Goal: Task Accomplishment & Management: Use online tool/utility

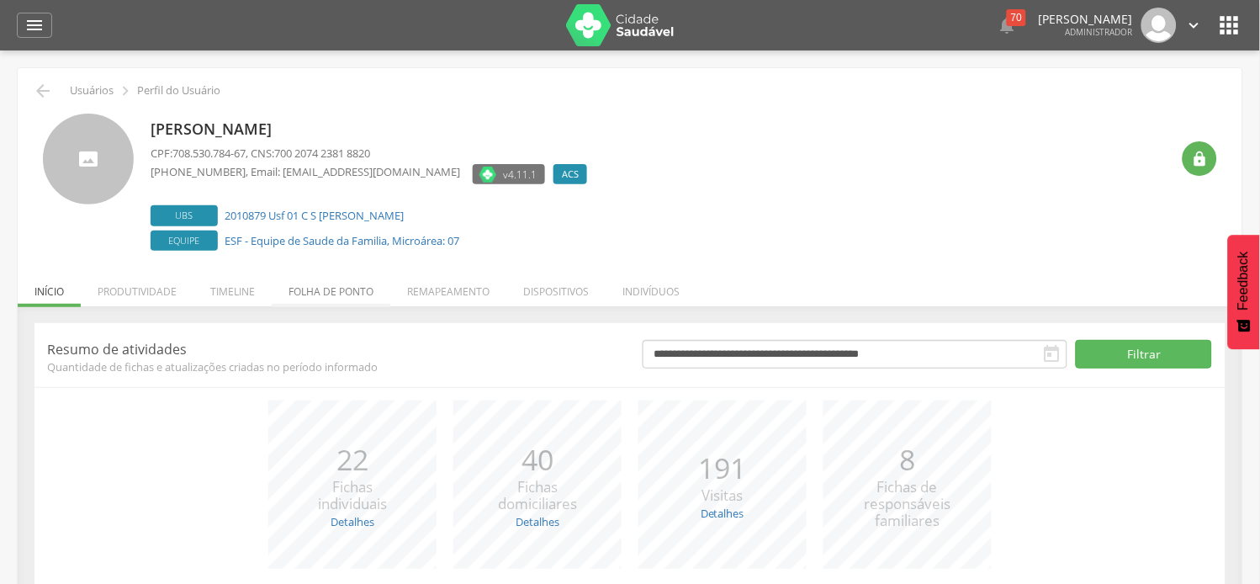
click at [356, 288] on li "Folha de ponto" at bounding box center [331, 288] width 119 height 40
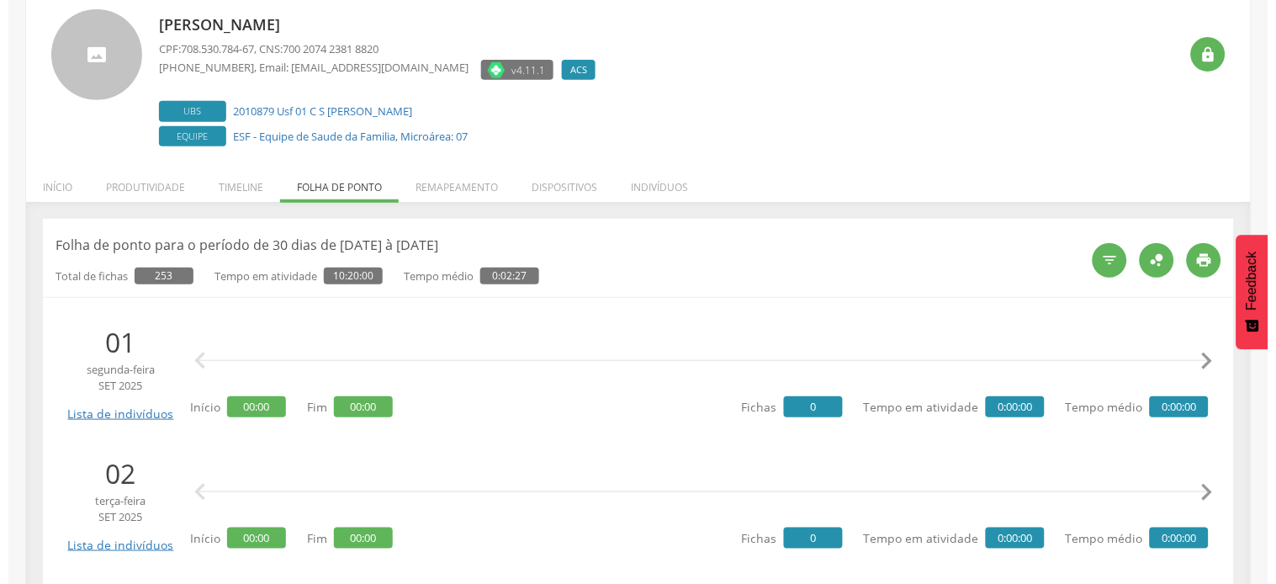
scroll to position [187, 0]
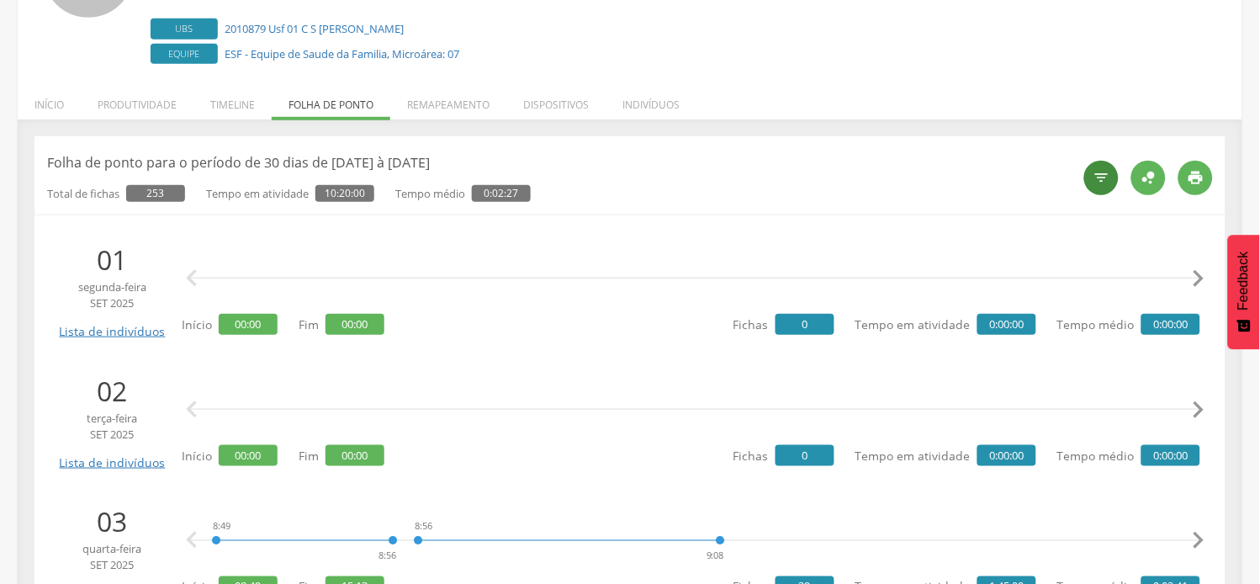
click at [1105, 192] on div "" at bounding box center [1102, 178] width 34 height 34
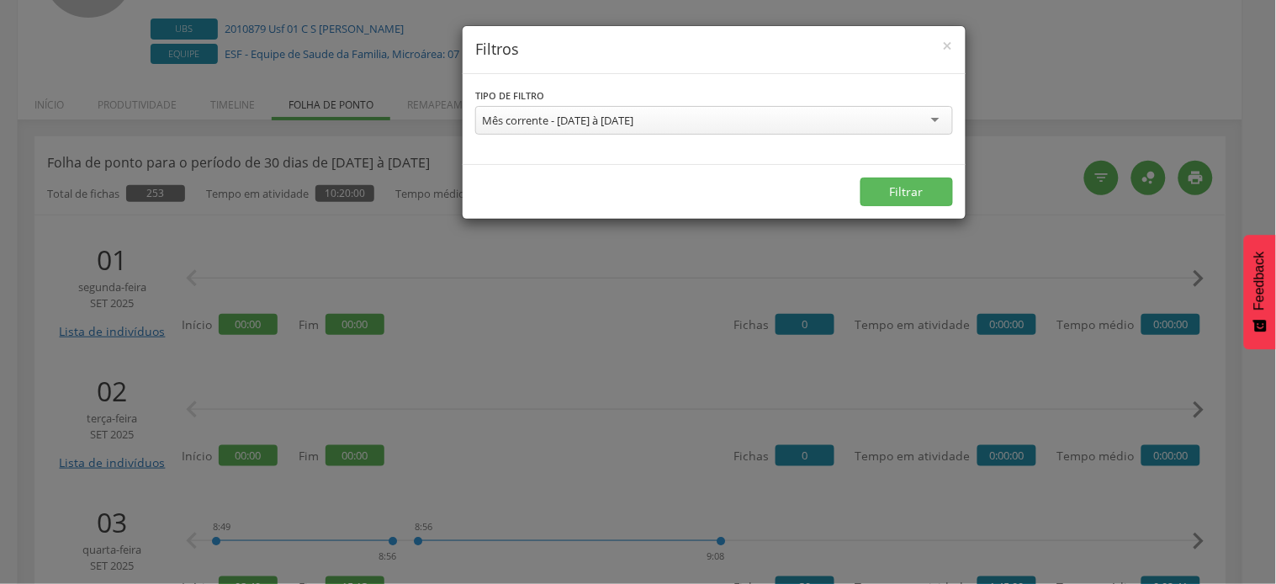
click at [735, 123] on div "Mês corrente - [DATE] à [DATE]" at bounding box center [714, 120] width 478 height 29
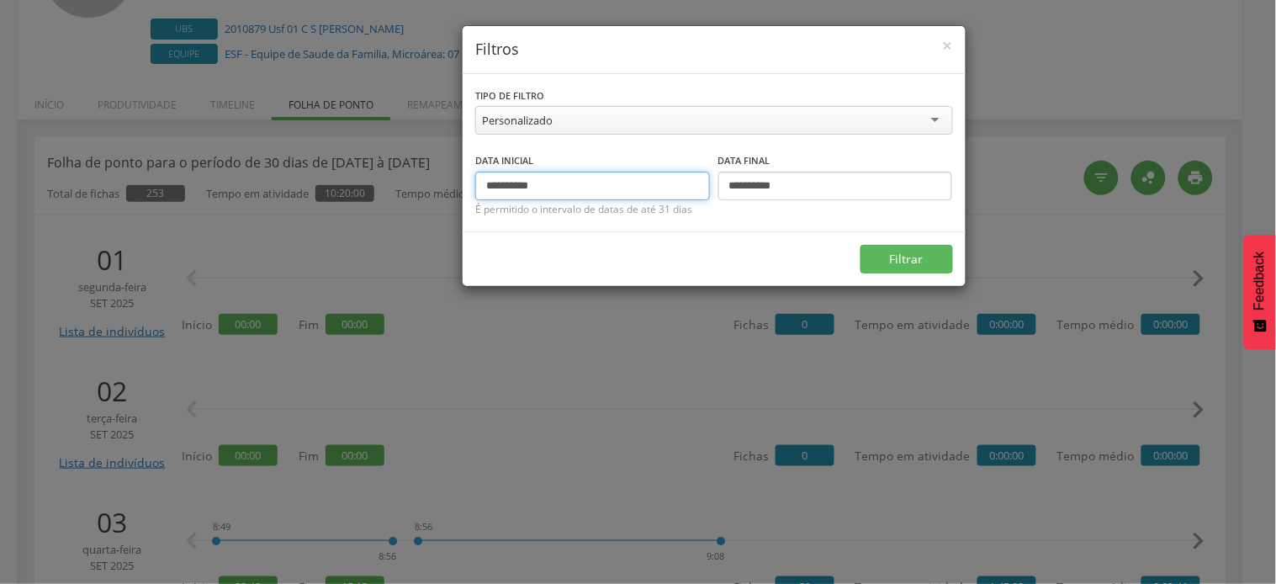
click at [510, 185] on input "**********" at bounding box center [592, 186] width 235 height 29
drag, startPoint x: 500, startPoint y: 183, endPoint x: 481, endPoint y: 183, distance: 18.5
click at [481, 183] on input "**********" at bounding box center [592, 186] width 235 height 29
type input "**********"
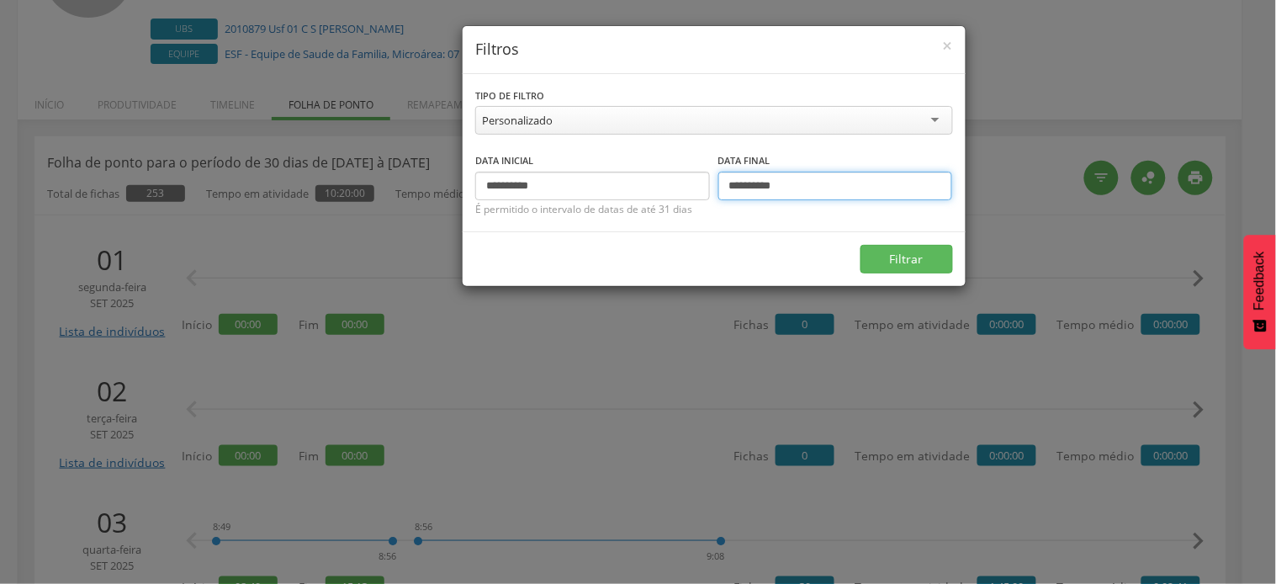
drag, startPoint x: 739, startPoint y: 183, endPoint x: 730, endPoint y: 188, distance: 10.2
click at [730, 188] on input "**********" at bounding box center [836, 186] width 235 height 29
click at [861, 245] on button "Filtrar" at bounding box center [907, 259] width 93 height 29
click at [741, 183] on input "**********" at bounding box center [836, 186] width 235 height 29
type input "**********"
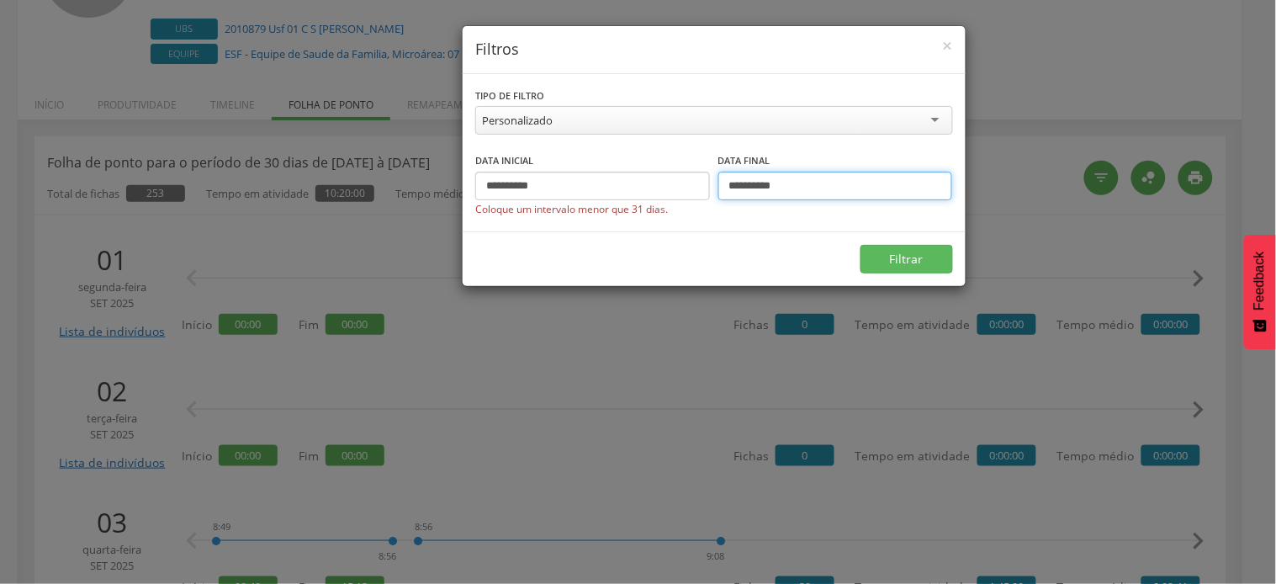
click at [861, 245] on button "Filtrar" at bounding box center [907, 259] width 93 height 29
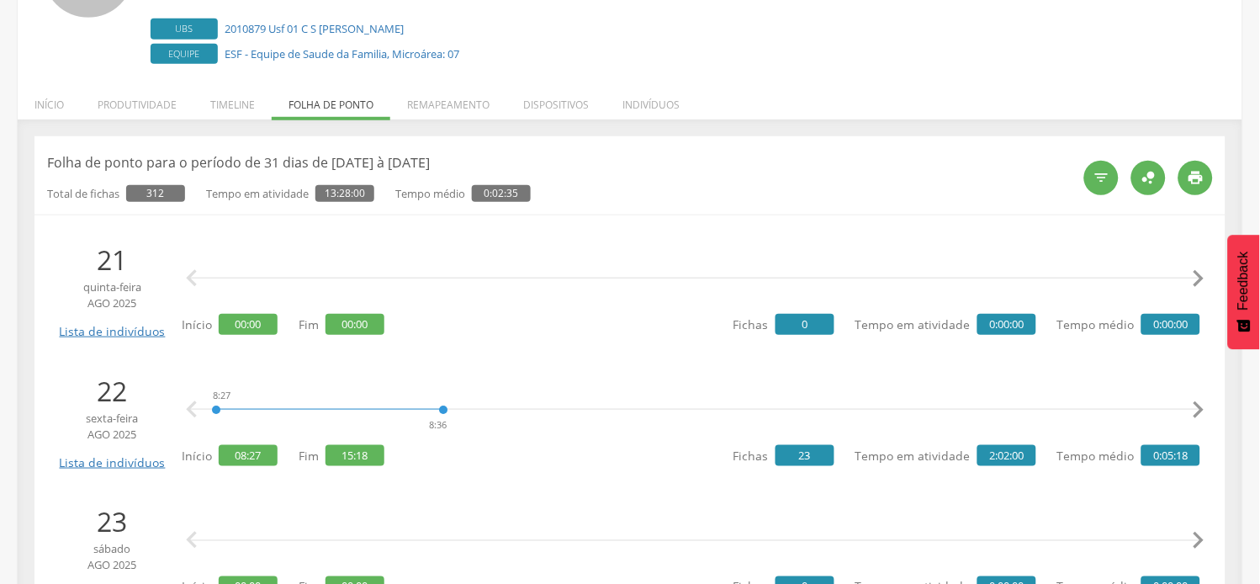
click at [424, 340] on li "[DATE] Lista de indivíduos   Início 00:00 Fim 00:00 Fichas 0 Tempo em ativida…" at bounding box center [630, 289] width 1166 height 114
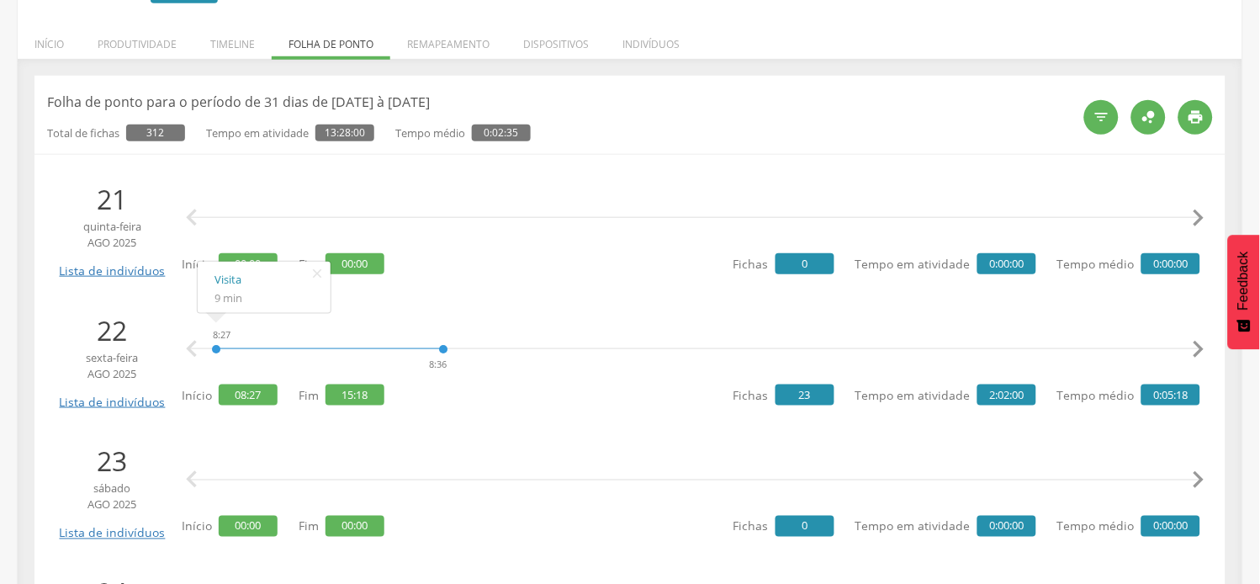
scroll to position [280, 0]
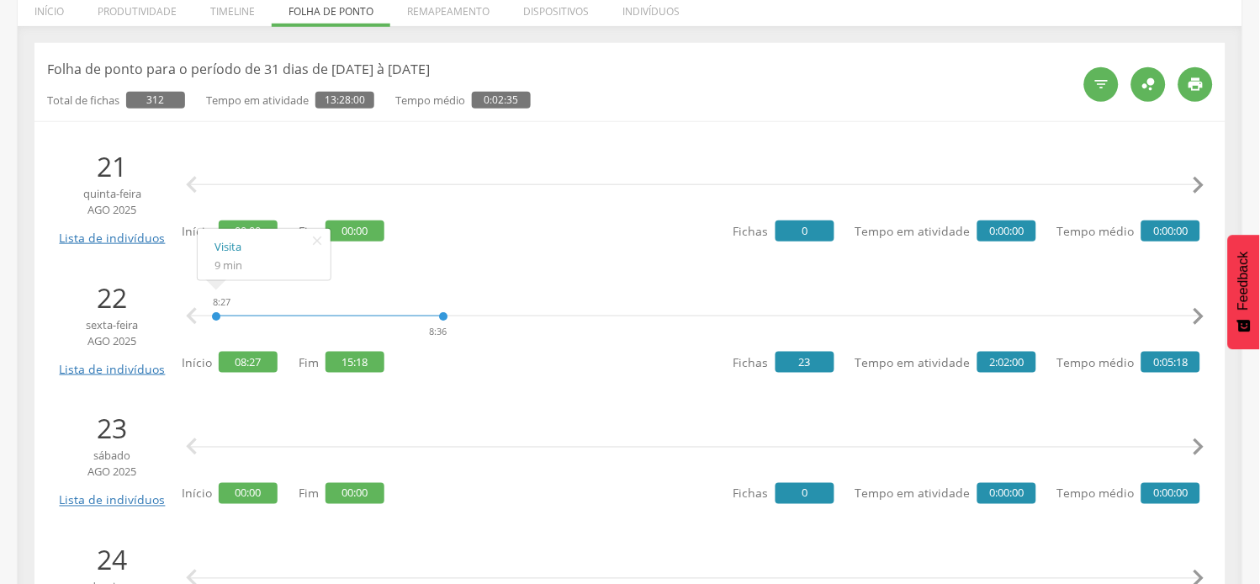
click at [1203, 320] on icon "" at bounding box center [1199, 317] width 34 height 34
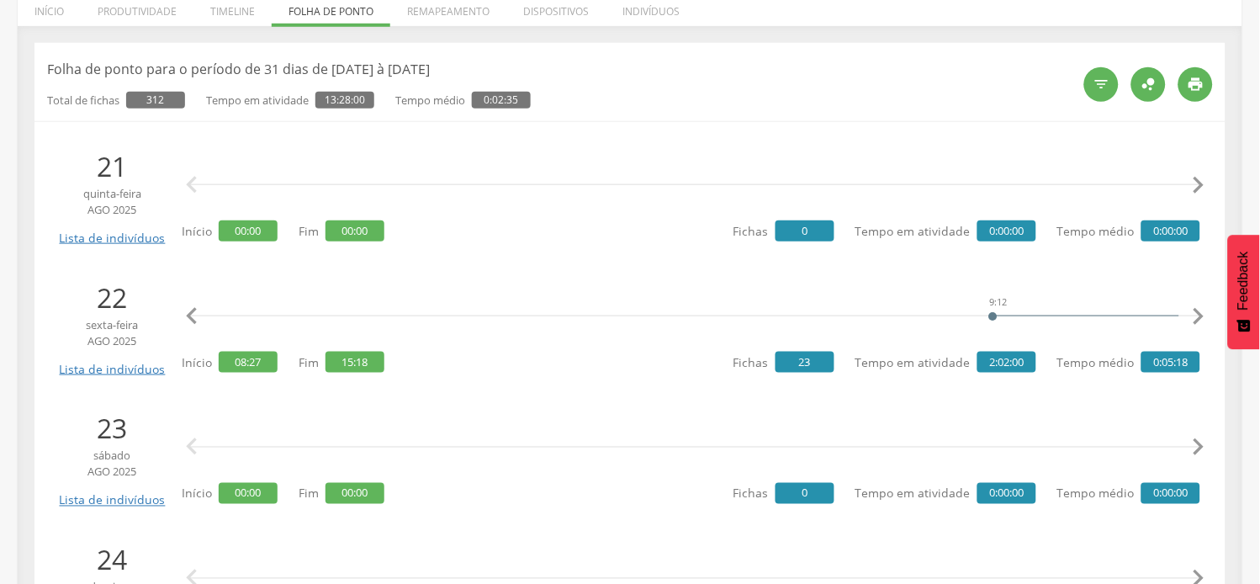
click at [1203, 320] on icon "" at bounding box center [1199, 317] width 34 height 34
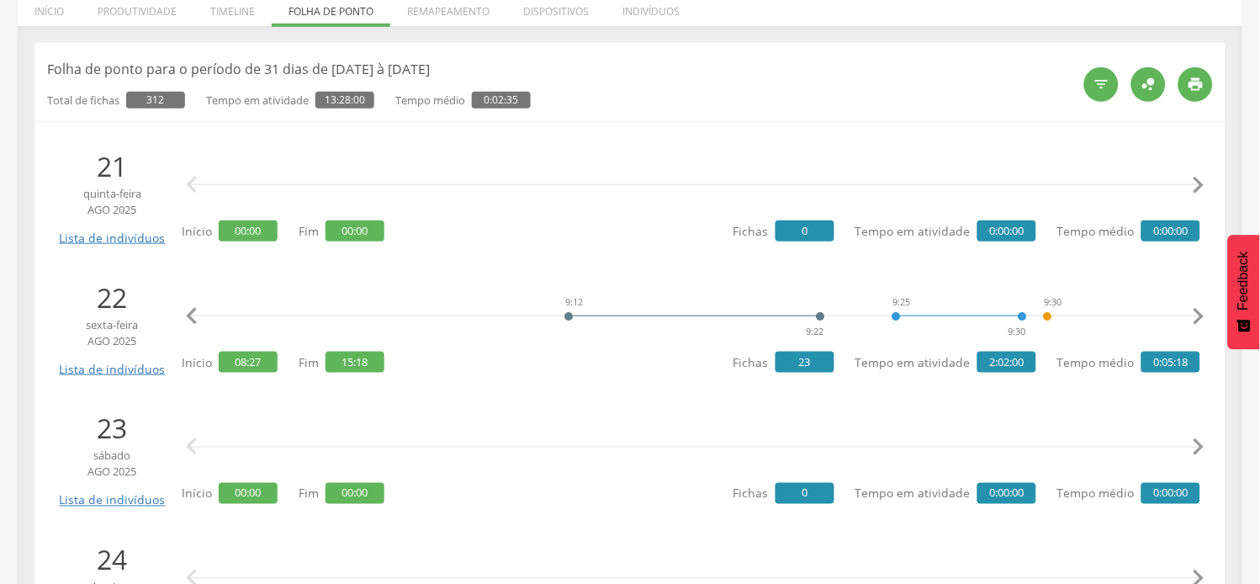
click at [1203, 320] on icon "" at bounding box center [1199, 317] width 34 height 34
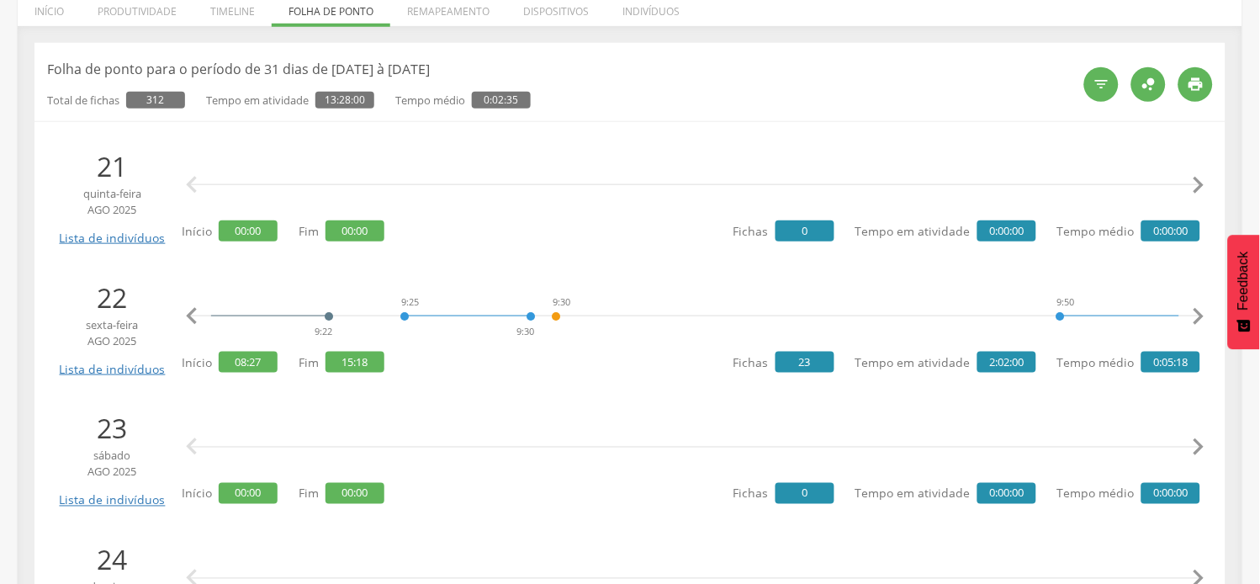
click at [1203, 320] on icon "" at bounding box center [1199, 317] width 34 height 34
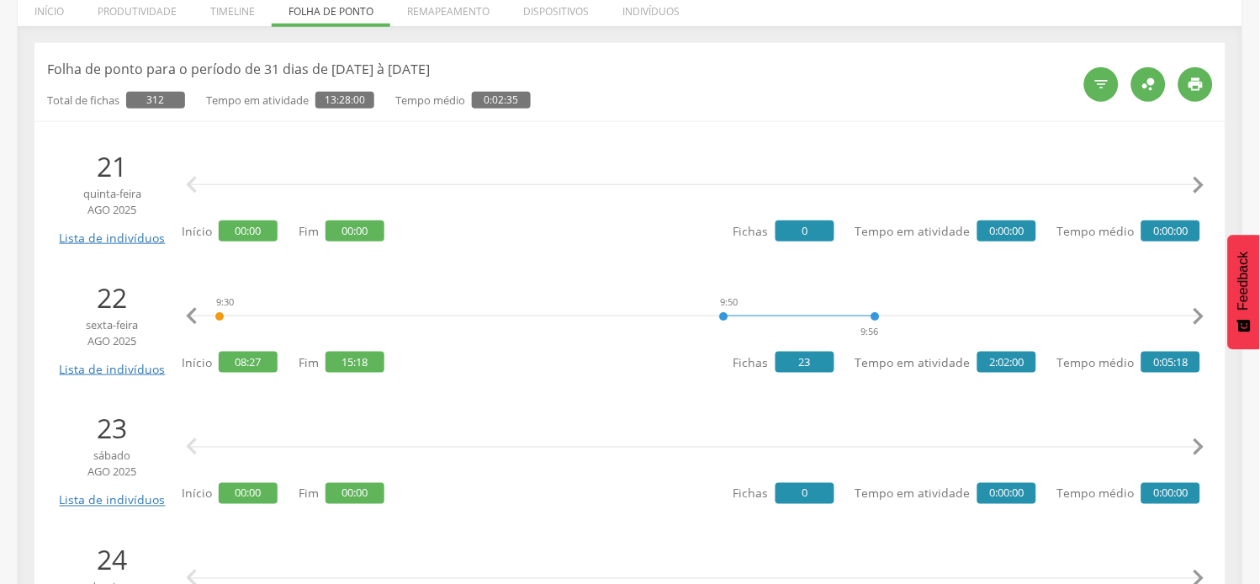
click at [1203, 320] on icon "" at bounding box center [1199, 317] width 34 height 34
click at [1203, 318] on icon "" at bounding box center [1199, 317] width 34 height 34
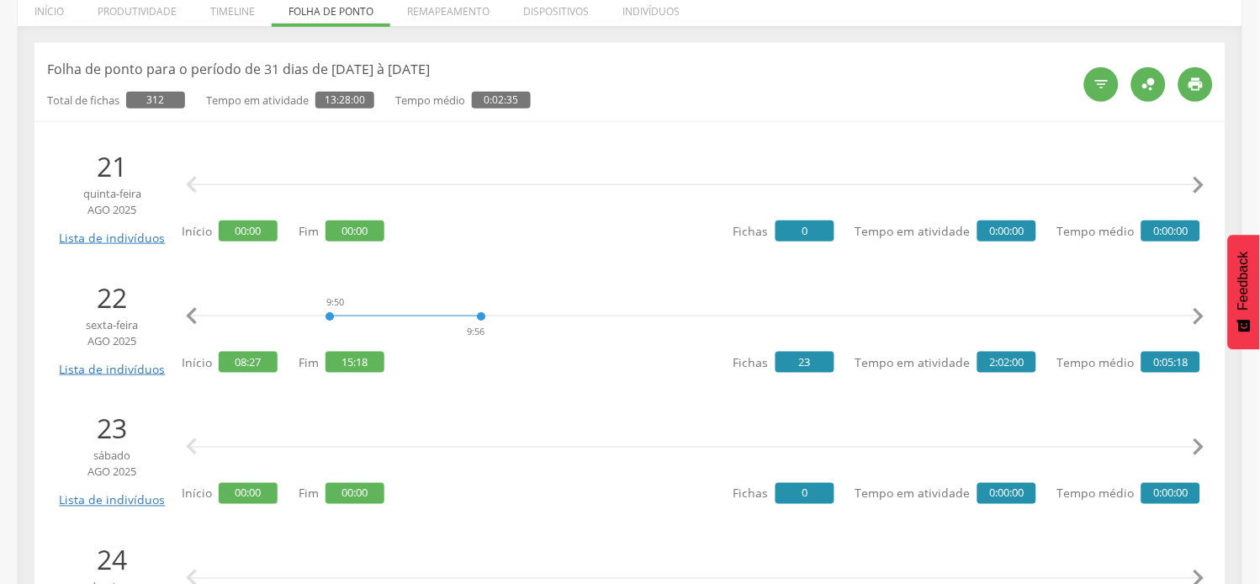
click at [1203, 318] on icon "" at bounding box center [1199, 317] width 34 height 34
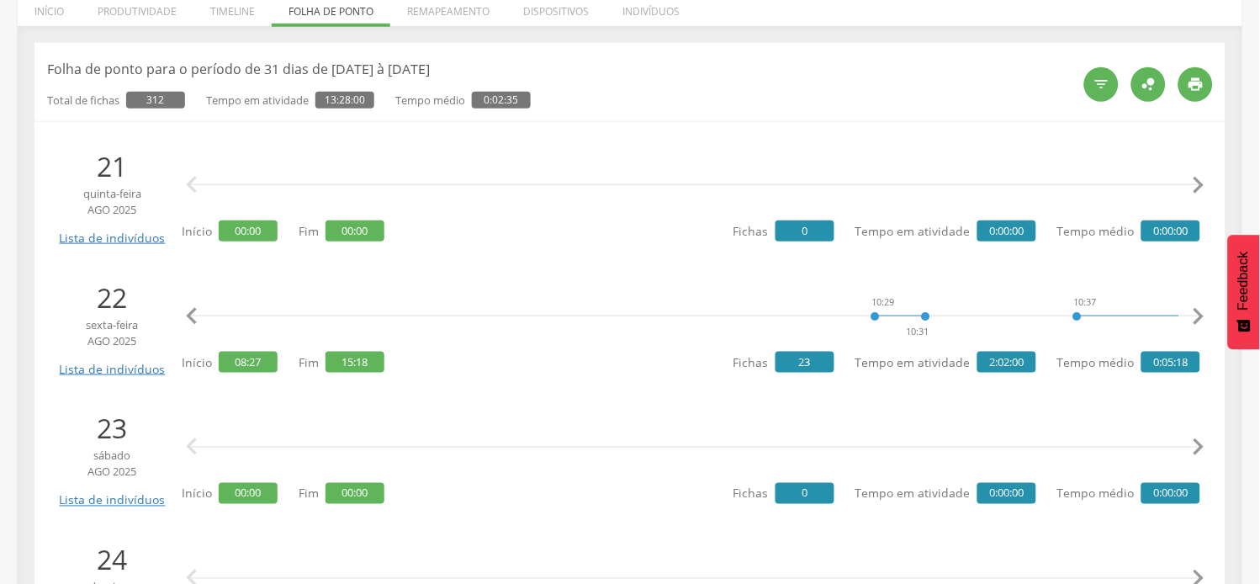
click at [1203, 318] on icon "" at bounding box center [1199, 317] width 34 height 34
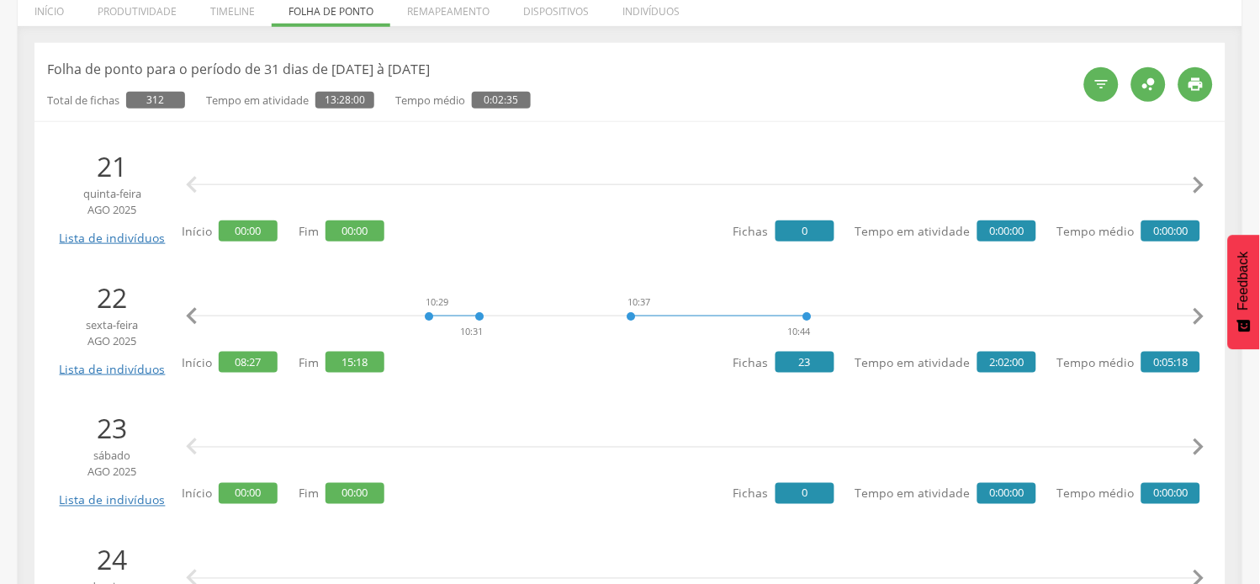
click at [1203, 318] on icon "" at bounding box center [1199, 317] width 34 height 34
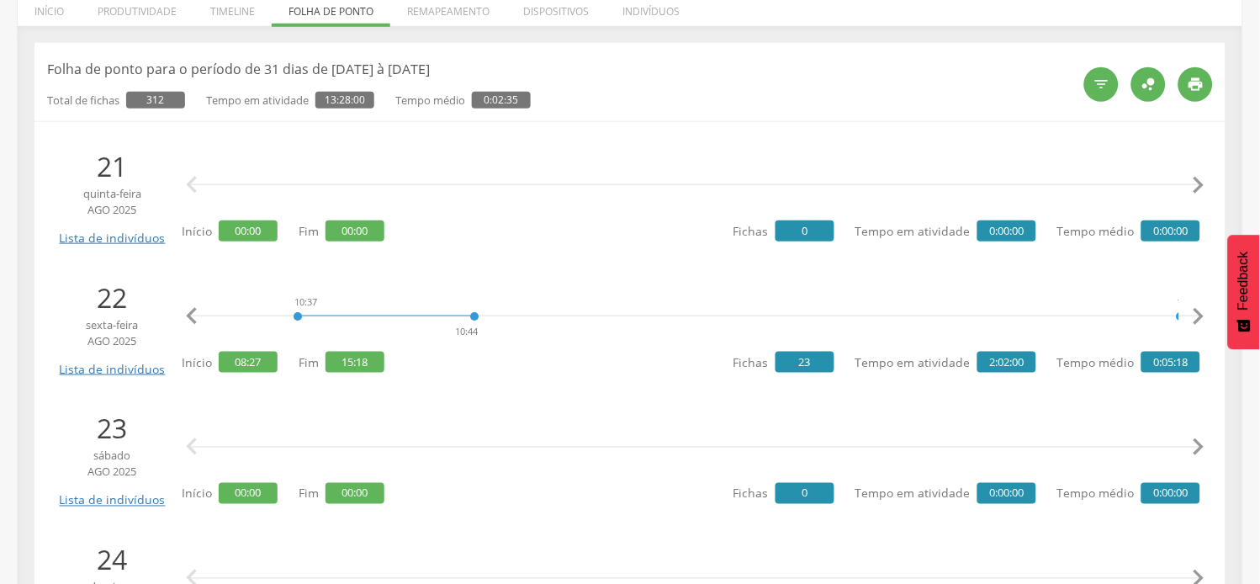
click at [1203, 318] on icon "" at bounding box center [1199, 317] width 34 height 34
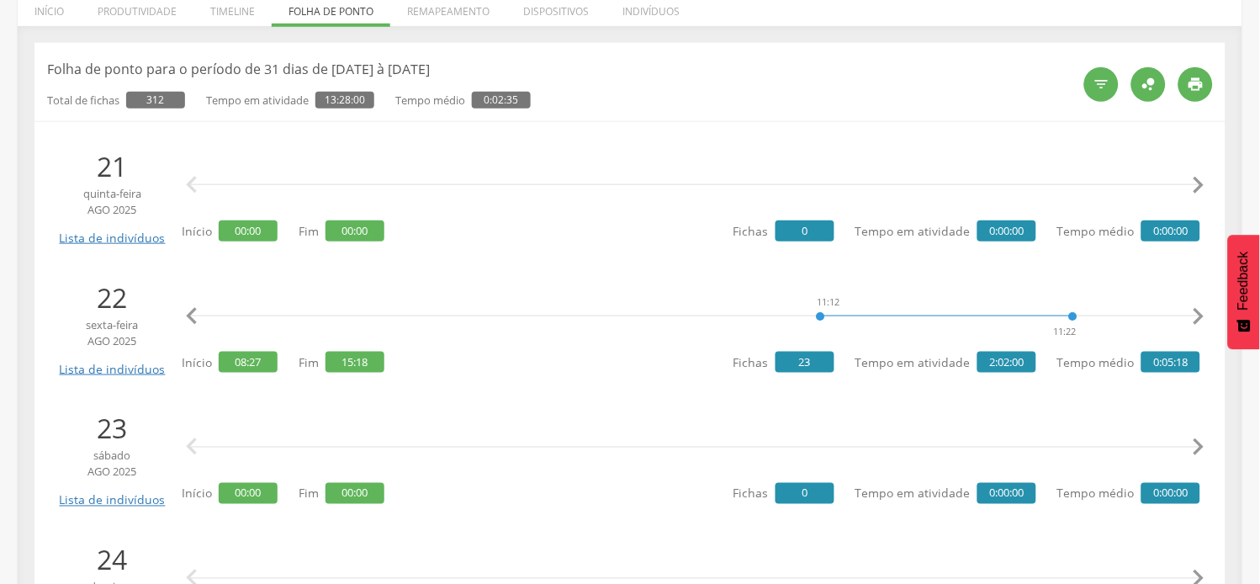
click at [1203, 318] on icon "" at bounding box center [1199, 317] width 34 height 34
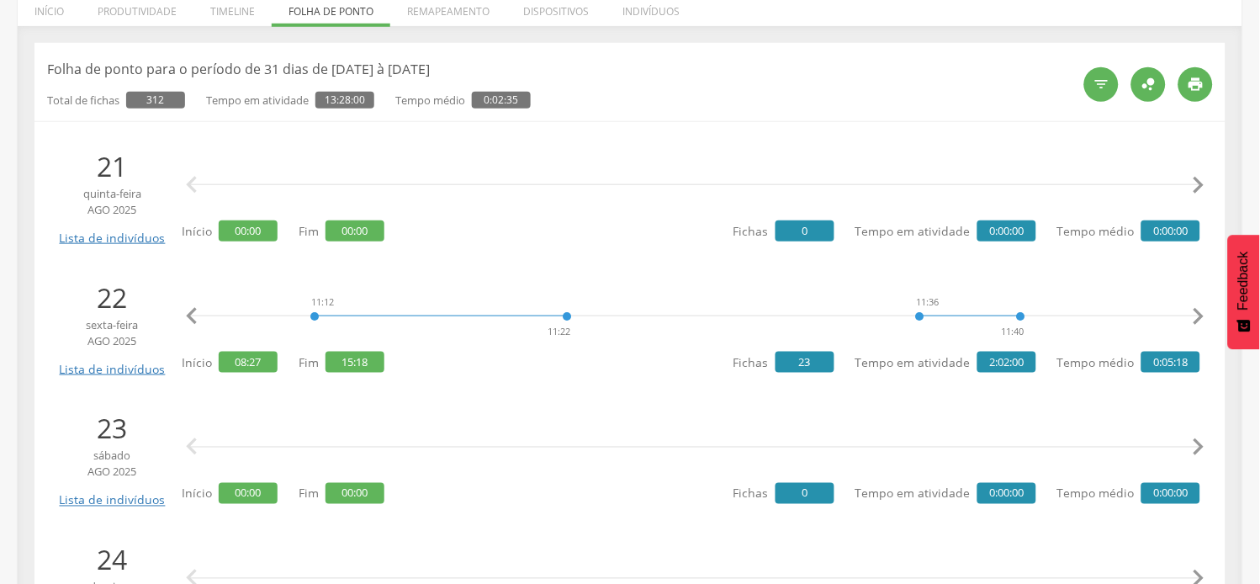
click at [1203, 318] on icon "" at bounding box center [1199, 317] width 34 height 34
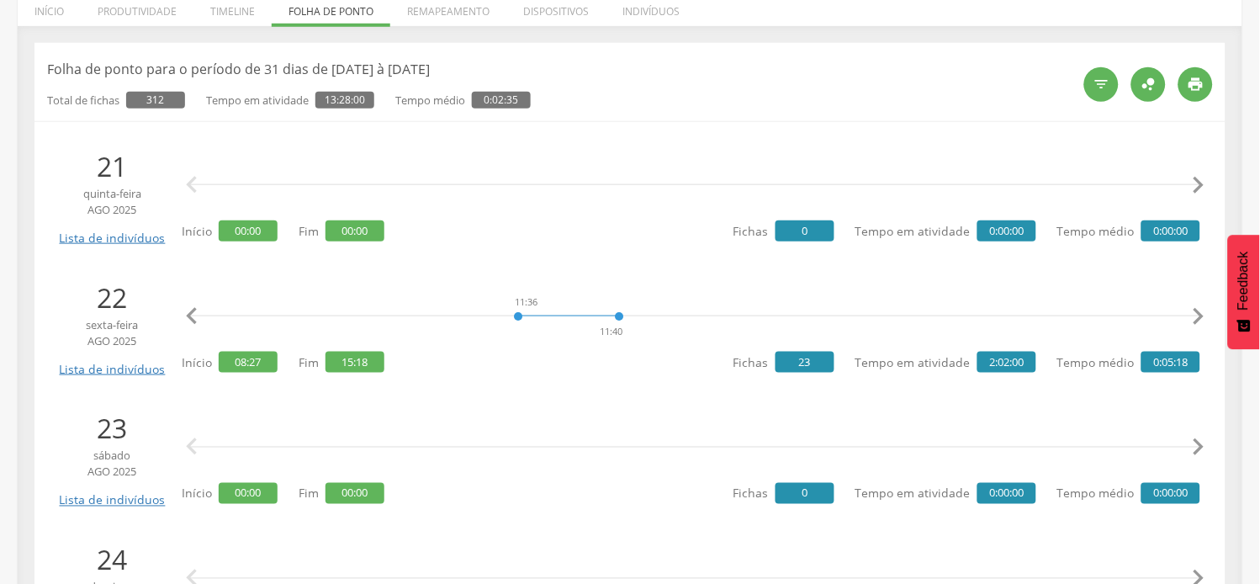
click at [1203, 318] on icon "" at bounding box center [1199, 317] width 34 height 34
click at [1203, 320] on icon "" at bounding box center [1199, 317] width 34 height 34
click at [1203, 321] on icon "" at bounding box center [1199, 317] width 34 height 34
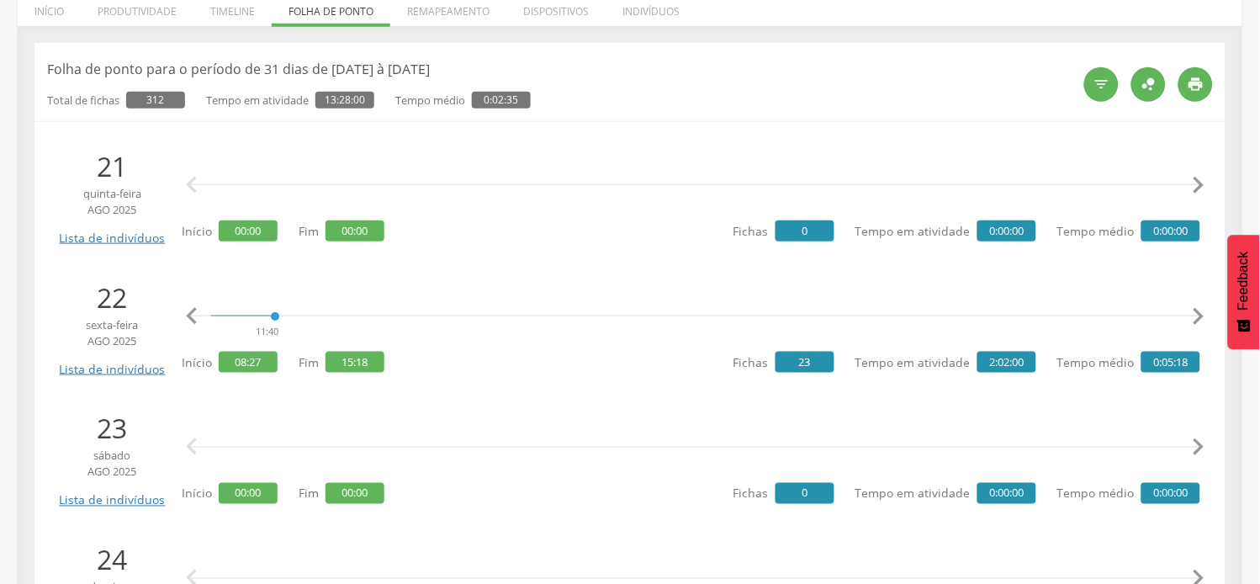
click at [1203, 321] on icon "" at bounding box center [1199, 317] width 34 height 34
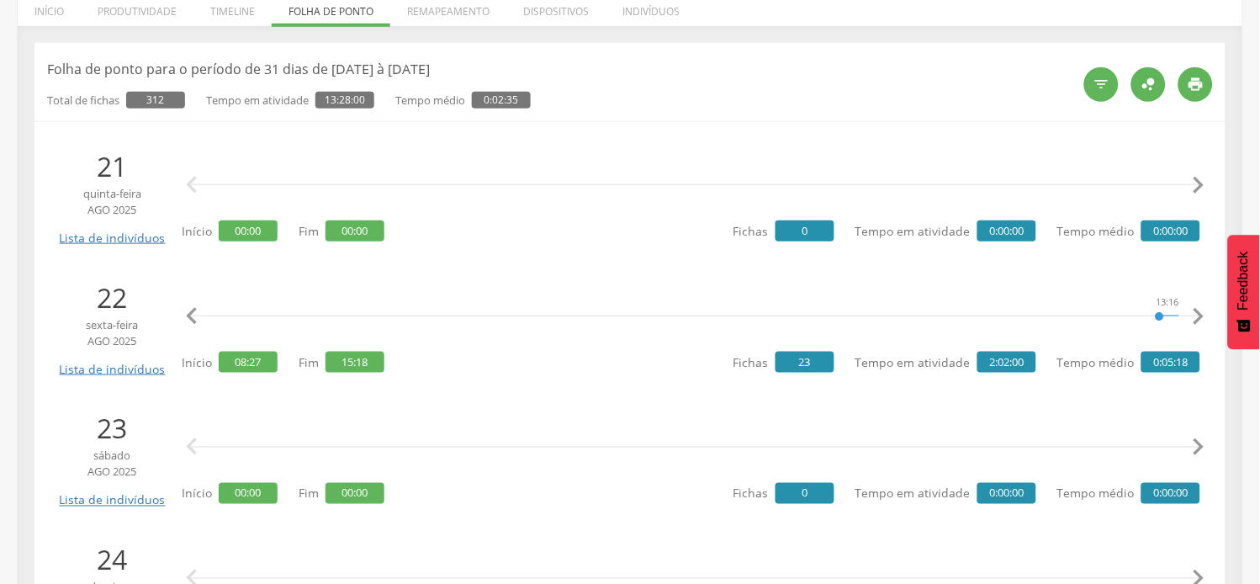
click at [1203, 321] on icon "" at bounding box center [1199, 317] width 34 height 34
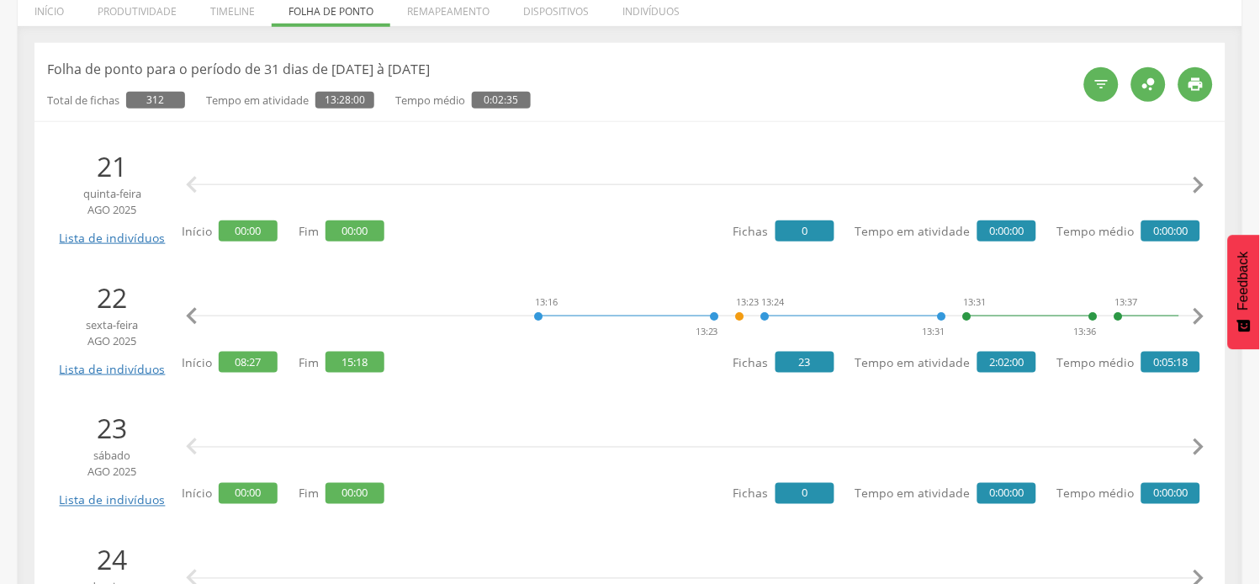
click at [1203, 321] on icon "" at bounding box center [1199, 317] width 34 height 34
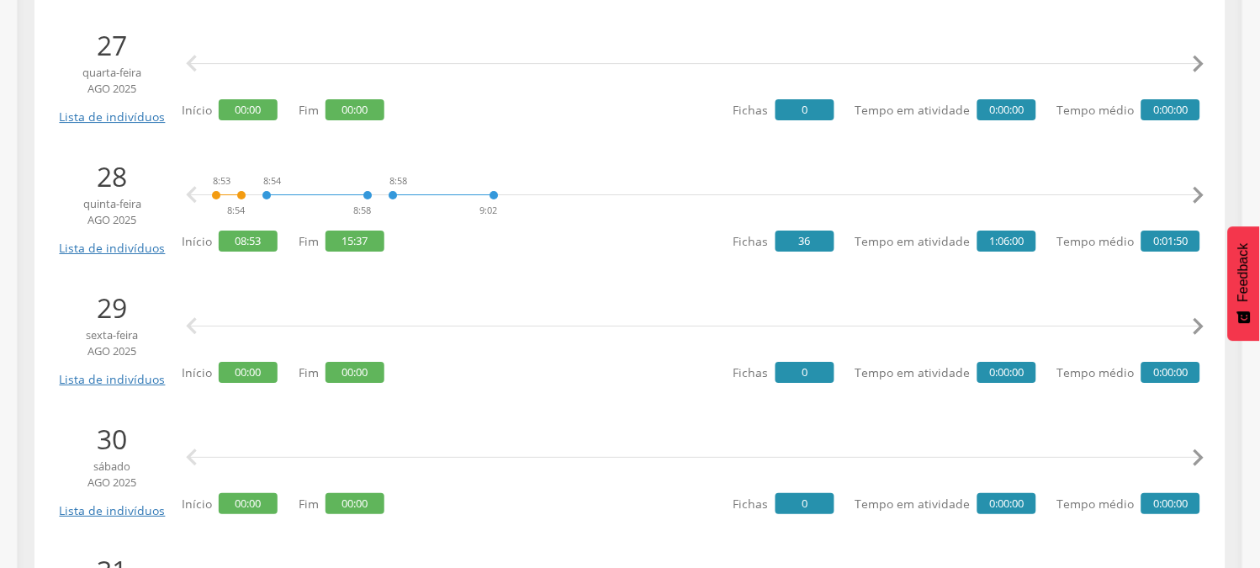
scroll to position [1215, 0]
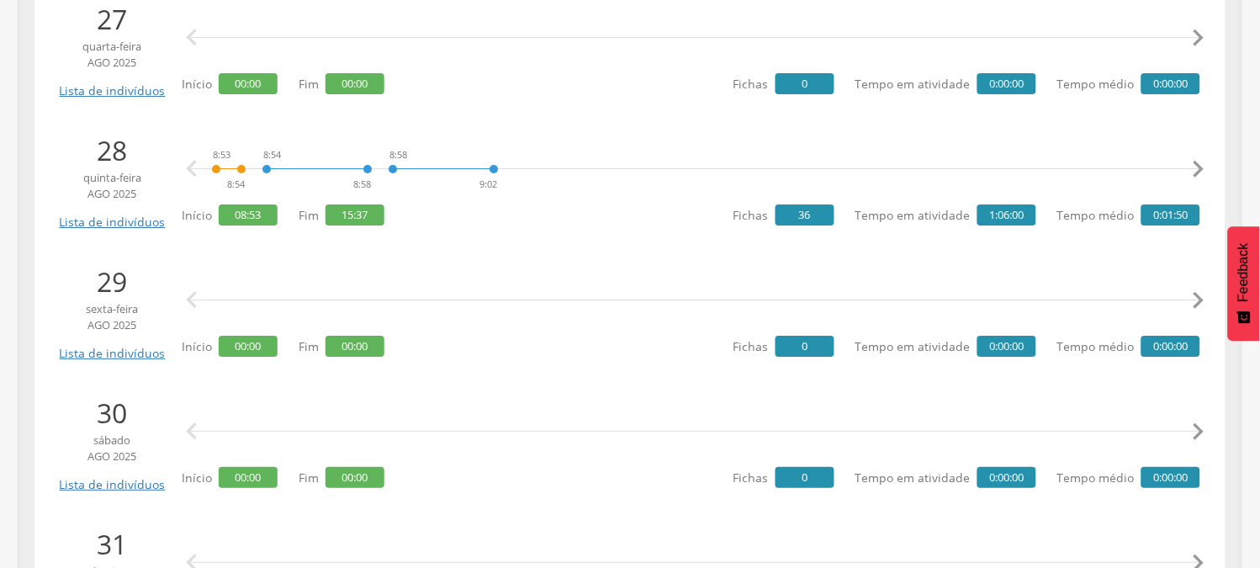
click at [311, 295] on div " " at bounding box center [695, 300] width 1011 height 50
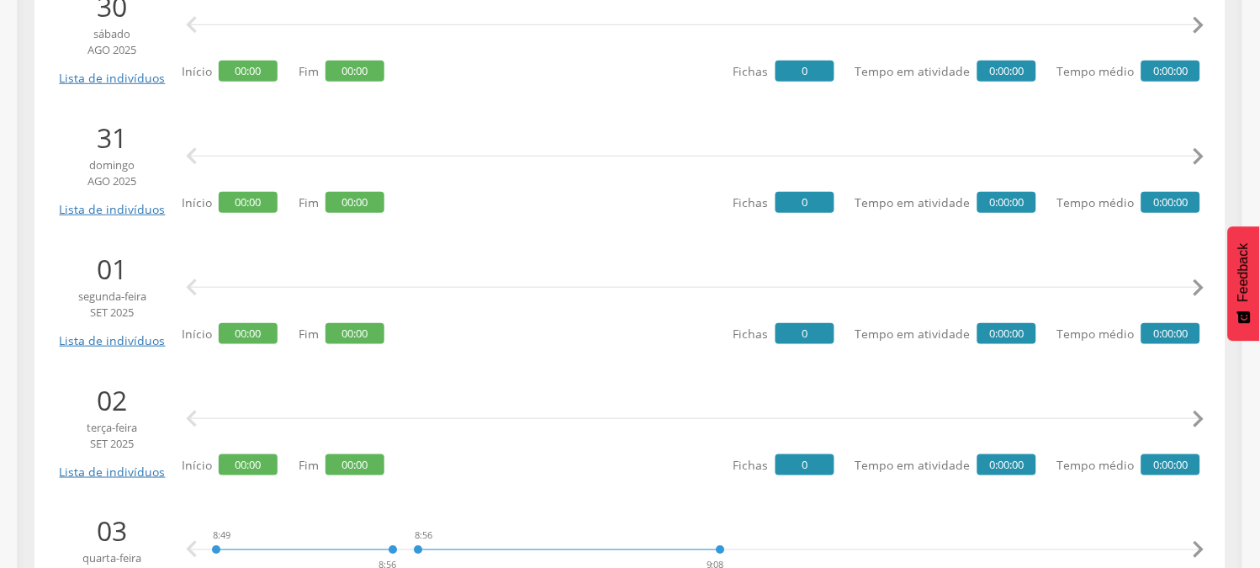
scroll to position [1589, 0]
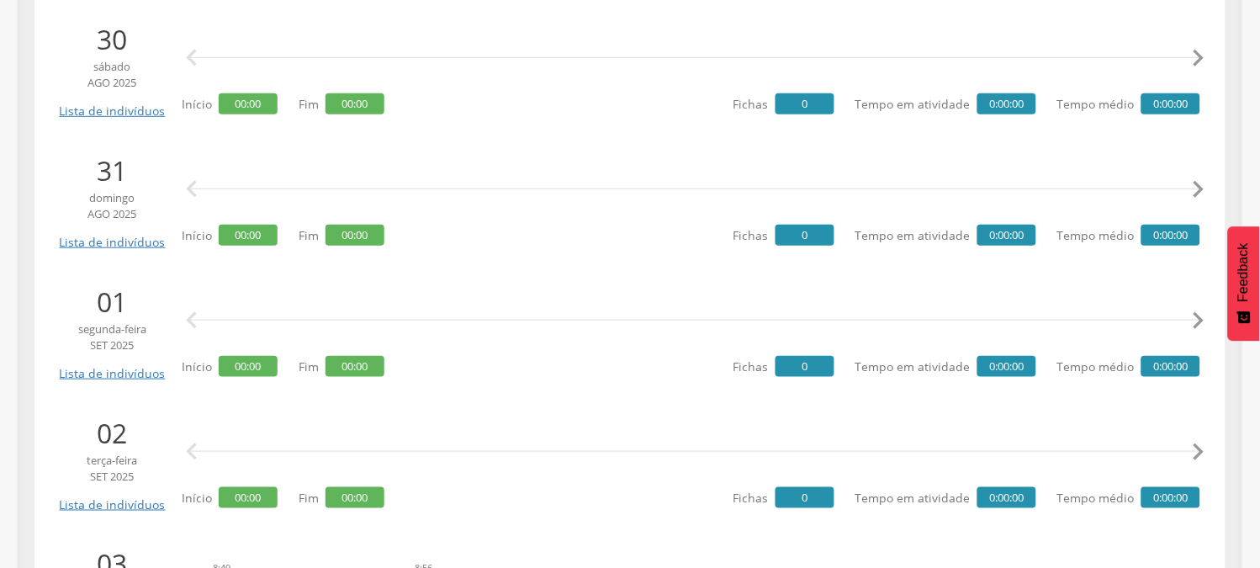
click at [194, 297] on div " " at bounding box center [695, 320] width 1011 height 50
click at [491, 427] on div " " at bounding box center [695, 452] width 1011 height 50
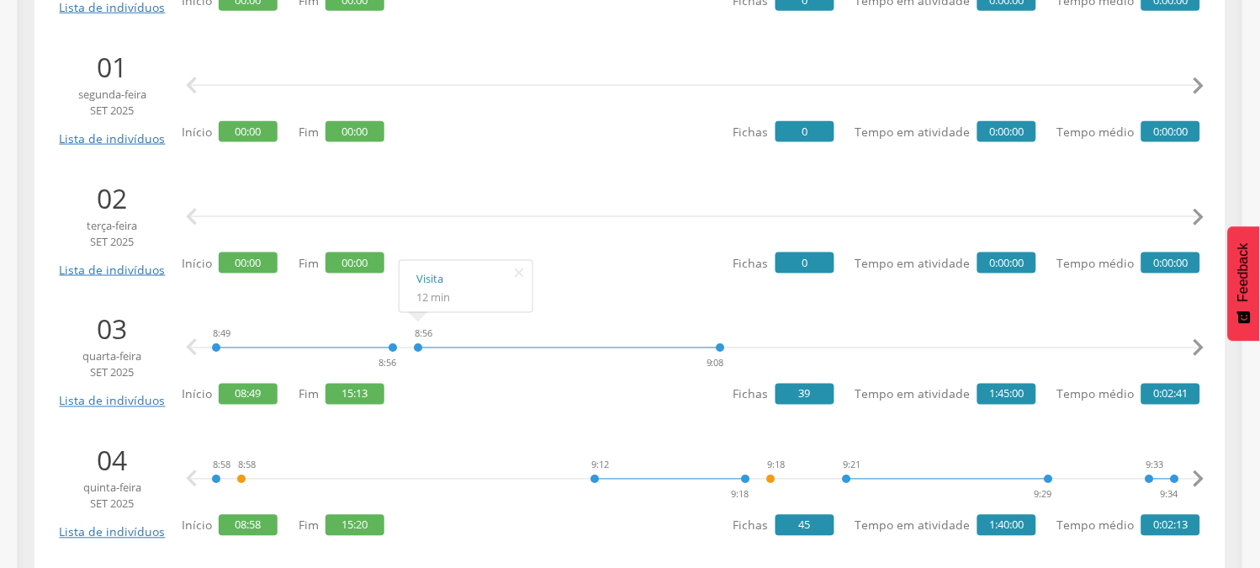
scroll to position [1870, 0]
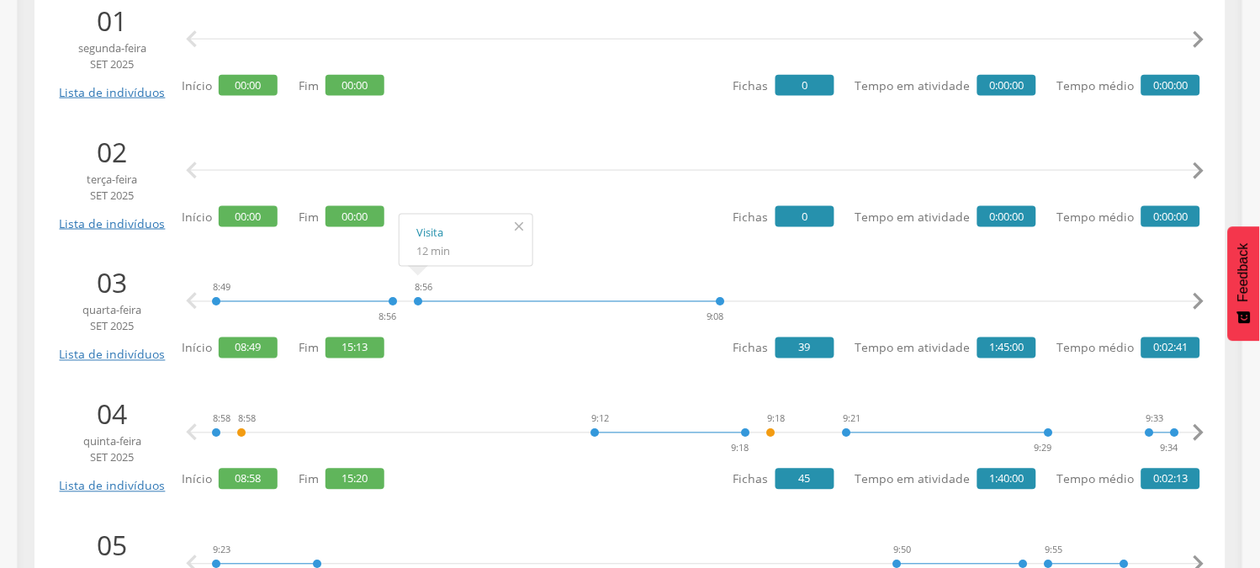
click at [517, 225] on icon "" at bounding box center [519, 227] width 27 height 24
click at [451, 371] on ul "[DATE] Lista de indivíduos   Início 00:00 Fim 00:00 Fichas 0 Tempo em ativida…" at bounding box center [630, 575] width 1166 height 4052
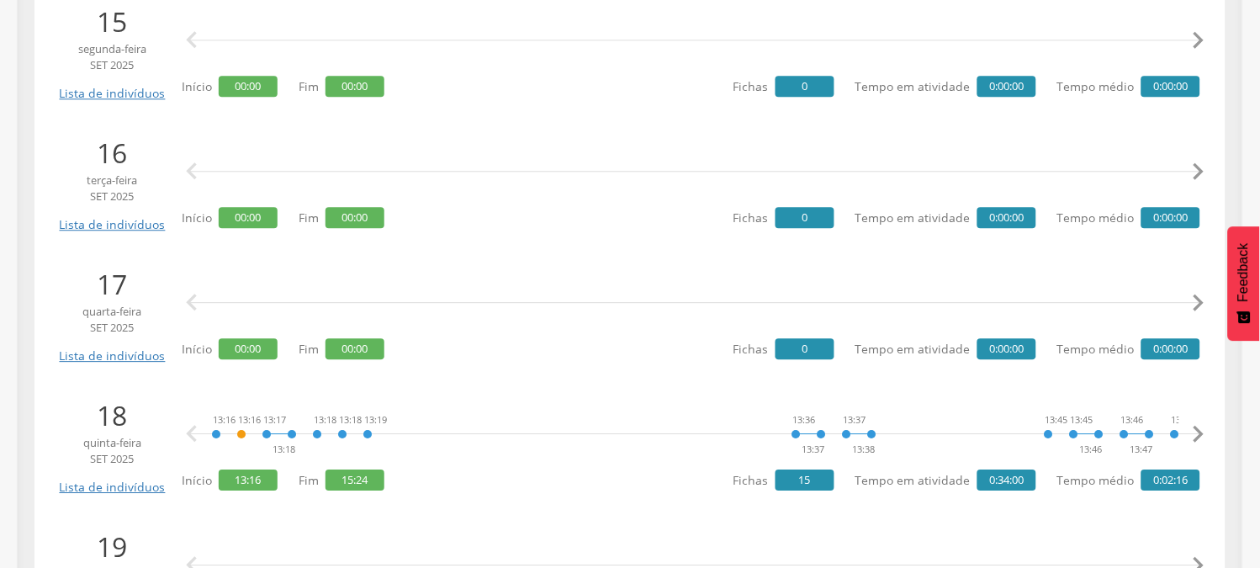
scroll to position [3739, 0]
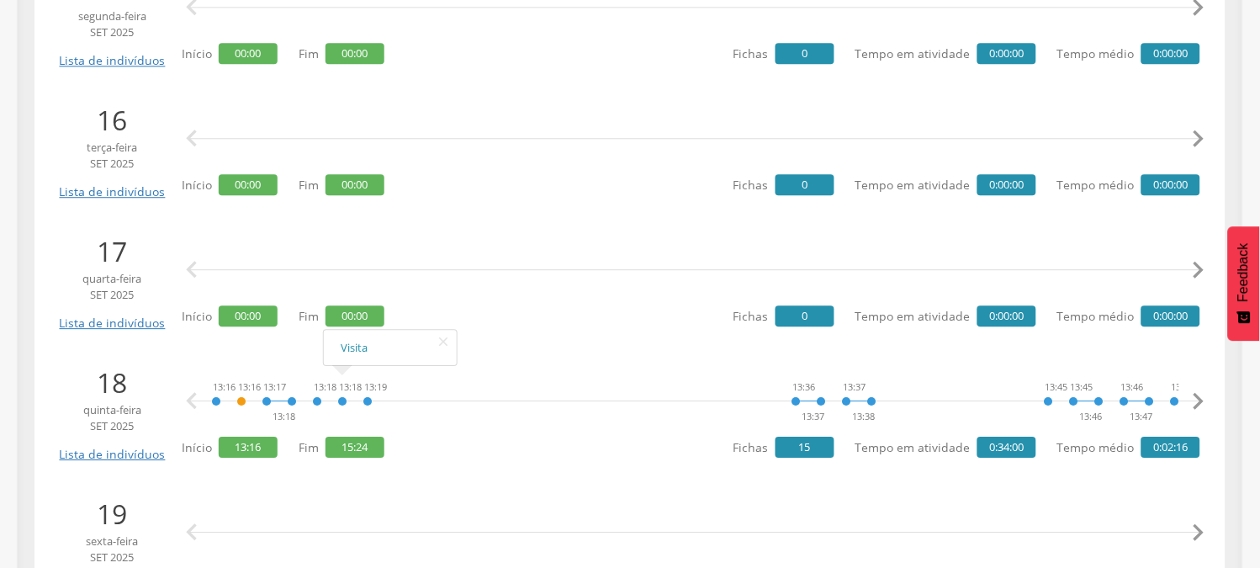
click at [513, 326] on div "  Início 00:00 Fim 00:00 Fichas 0 Tempo em atividade 0:00:00 Tempo médio 0:00…" at bounding box center [691, 281] width 1019 height 98
click at [441, 339] on icon "" at bounding box center [443, 342] width 27 height 24
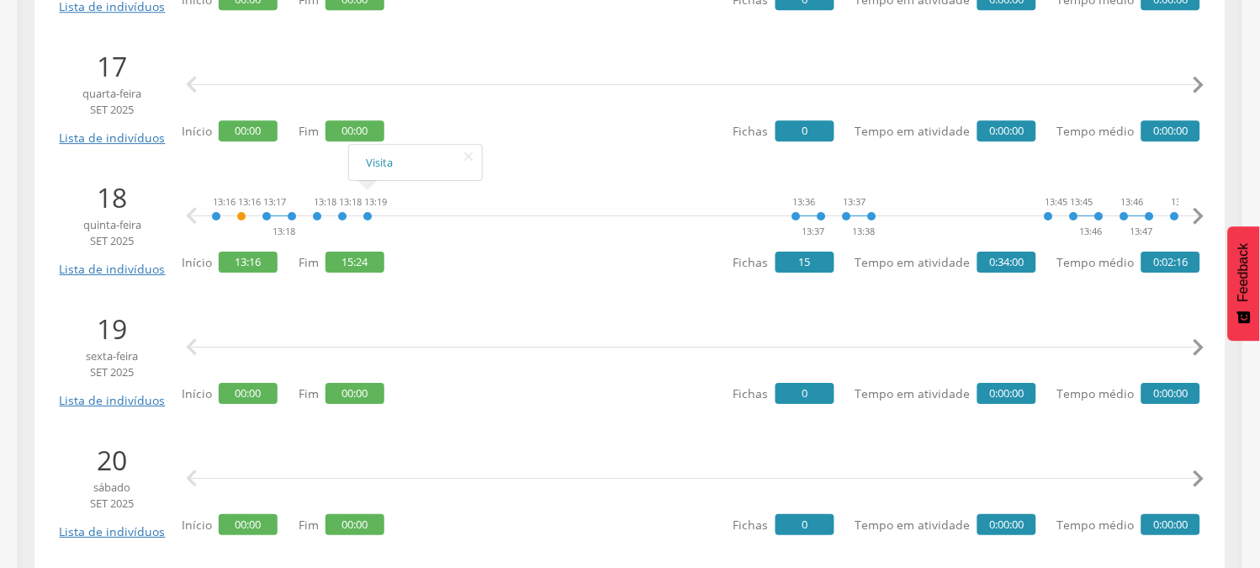
scroll to position [3926, 0]
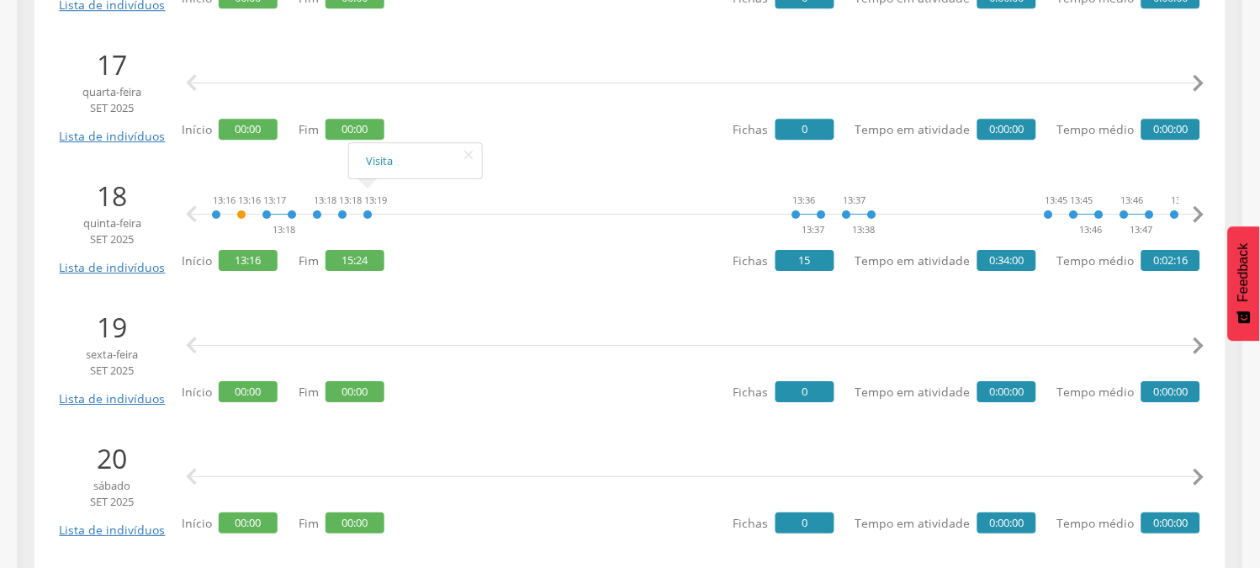
click at [222, 342] on div " " at bounding box center [695, 346] width 1011 height 50
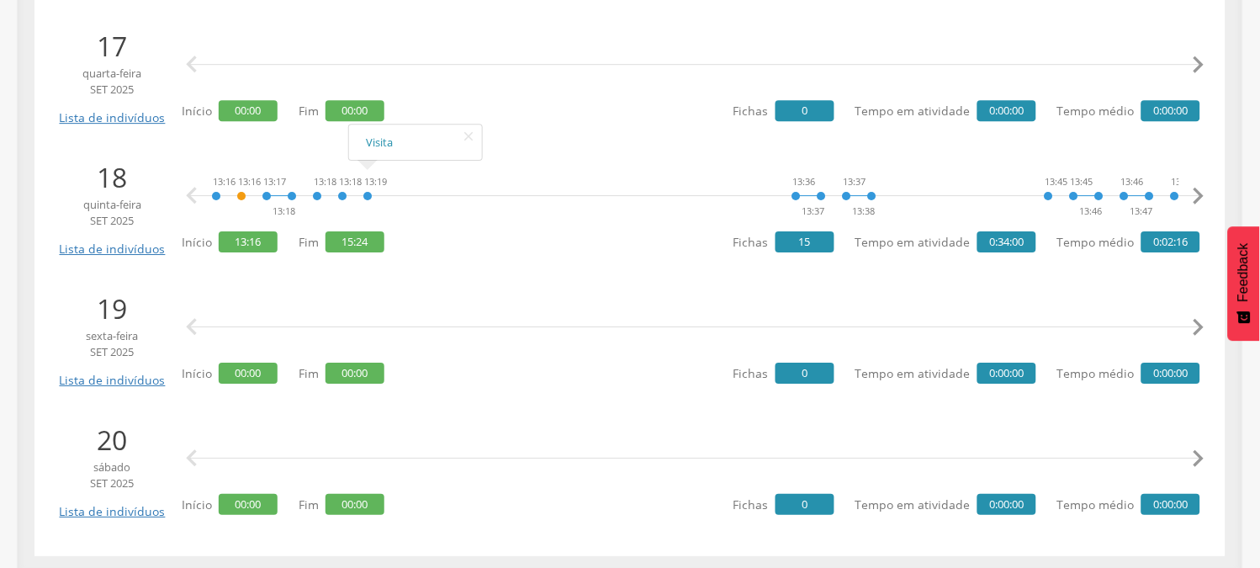
scroll to position [3950, 0]
